Goal: Information Seeking & Learning: Find specific fact

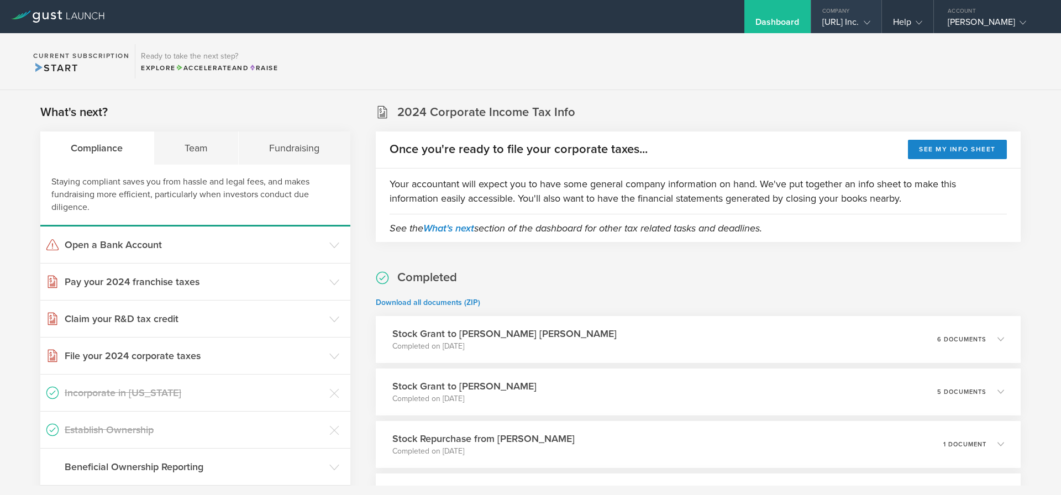
click at [823, 23] on div "[URL] Inc." at bounding box center [847, 25] width 48 height 17
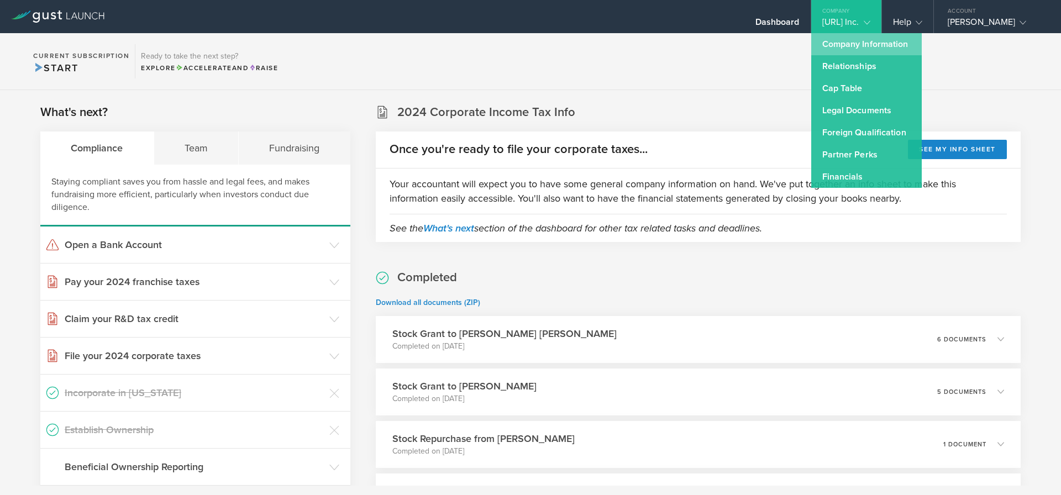
click at [812, 51] on link "Company Information" at bounding box center [867, 44] width 111 height 22
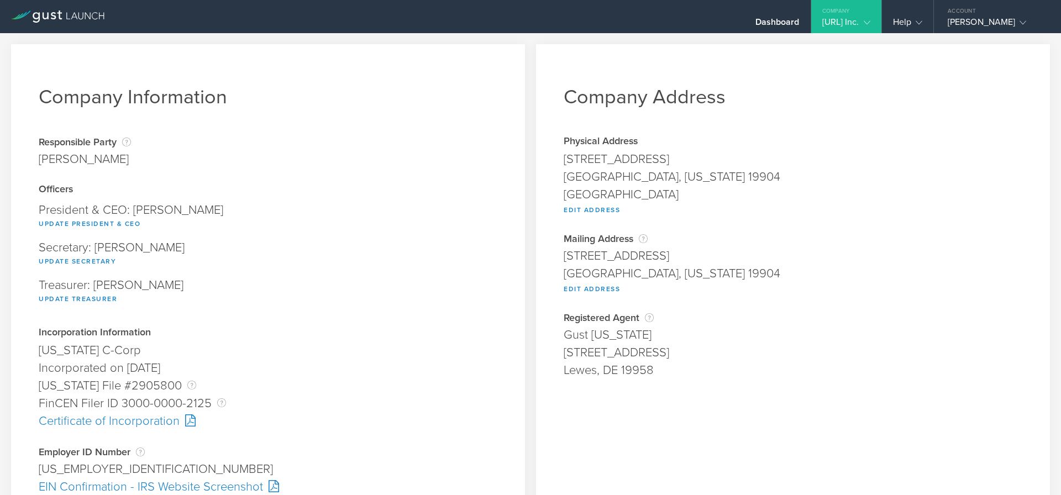
click at [595, 253] on div "[STREET_ADDRESS]" at bounding box center [793, 256] width 459 height 18
copy span "[STREET_ADDRESS]"
click at [574, 270] on div "[GEOGRAPHIC_DATA], [US_STATE] 19904" at bounding box center [793, 274] width 459 height 18
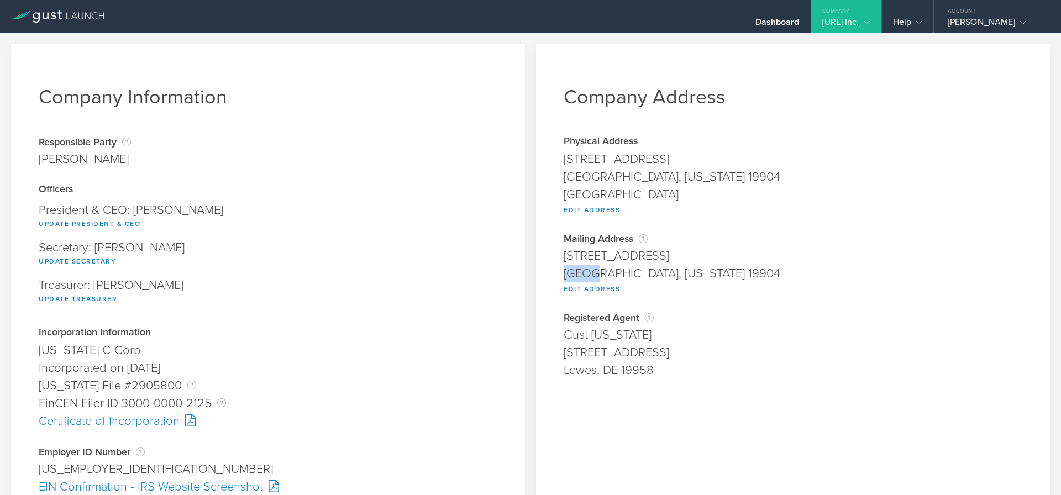
click at [574, 270] on div "[GEOGRAPHIC_DATA], [US_STATE] 19904" at bounding box center [793, 274] width 459 height 18
copy div "[GEOGRAPHIC_DATA]"
click at [663, 270] on div "[GEOGRAPHIC_DATA], [US_STATE] 19904" at bounding box center [793, 274] width 459 height 18
copy div "19904"
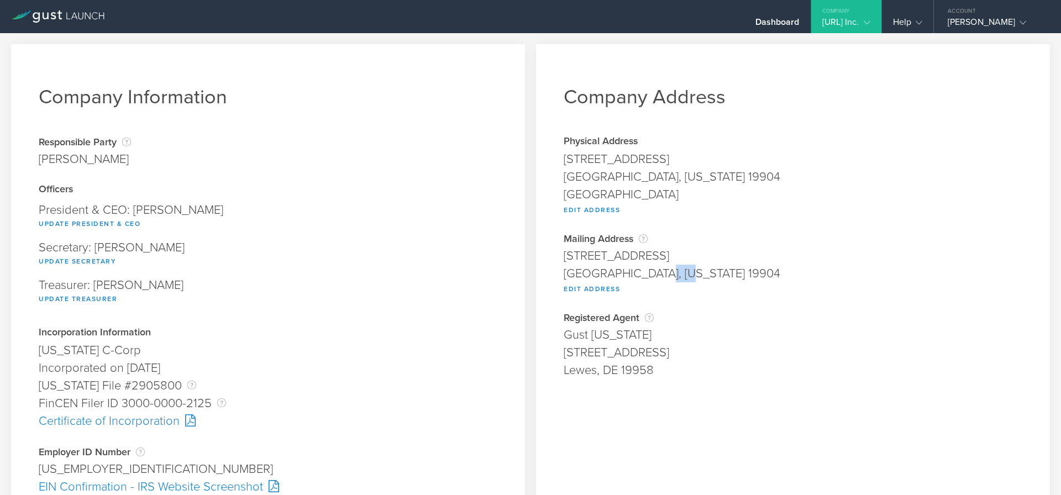
click at [677, 282] on div "[GEOGRAPHIC_DATA], [US_STATE] 19904" at bounding box center [793, 274] width 459 height 18
click at [656, 270] on div "[GEOGRAPHIC_DATA], [US_STATE] 19904" at bounding box center [793, 274] width 459 height 18
copy div "19904"
click at [648, 253] on div "[STREET_ADDRESS]" at bounding box center [793, 256] width 459 height 18
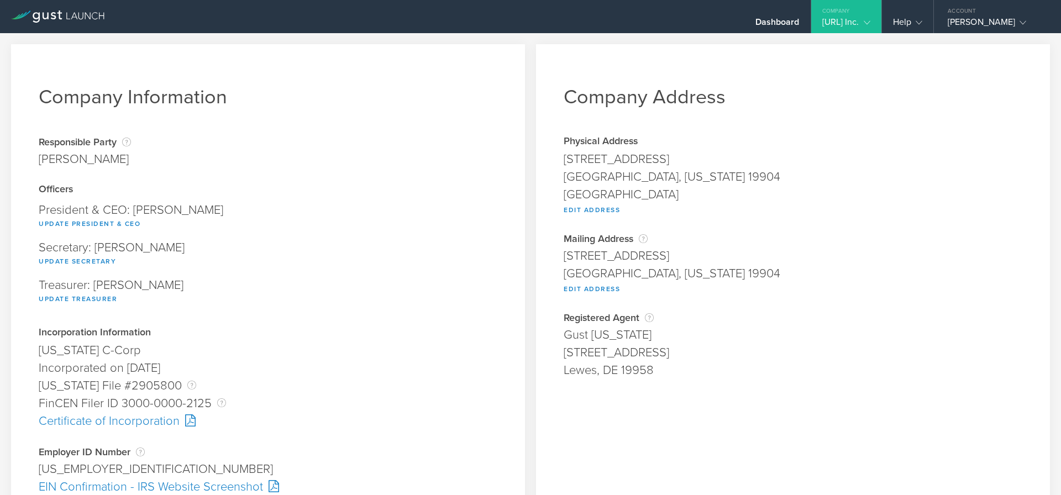
click at [648, 253] on div "[STREET_ADDRESS]" at bounding box center [793, 256] width 459 height 18
copy span "[STREET_ADDRESS]"
